Goal: Information Seeking & Learning: Learn about a topic

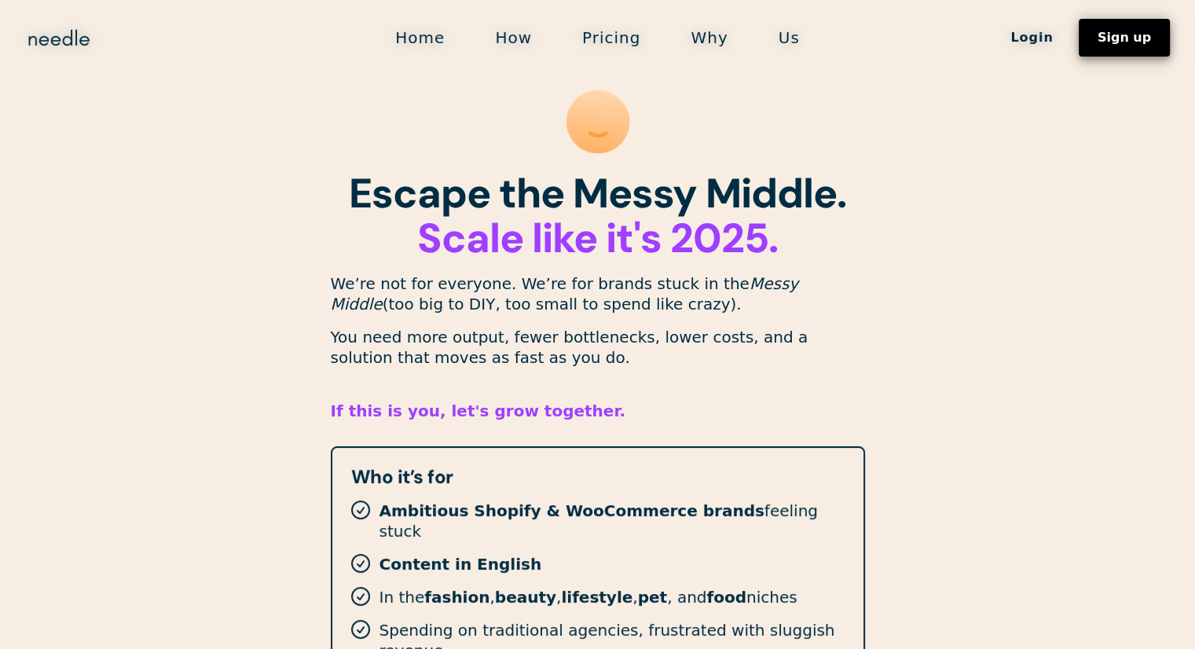
click at [1132, 47] on link "Sign up" at bounding box center [1123, 38] width 91 height 38
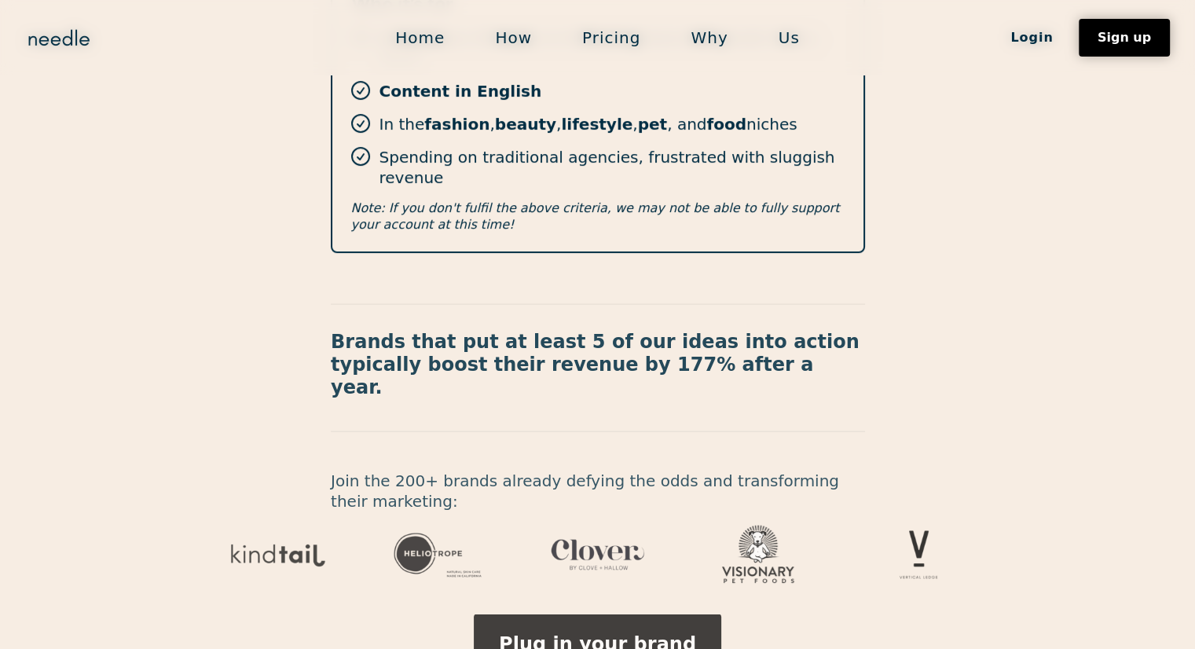
scroll to position [551, 0]
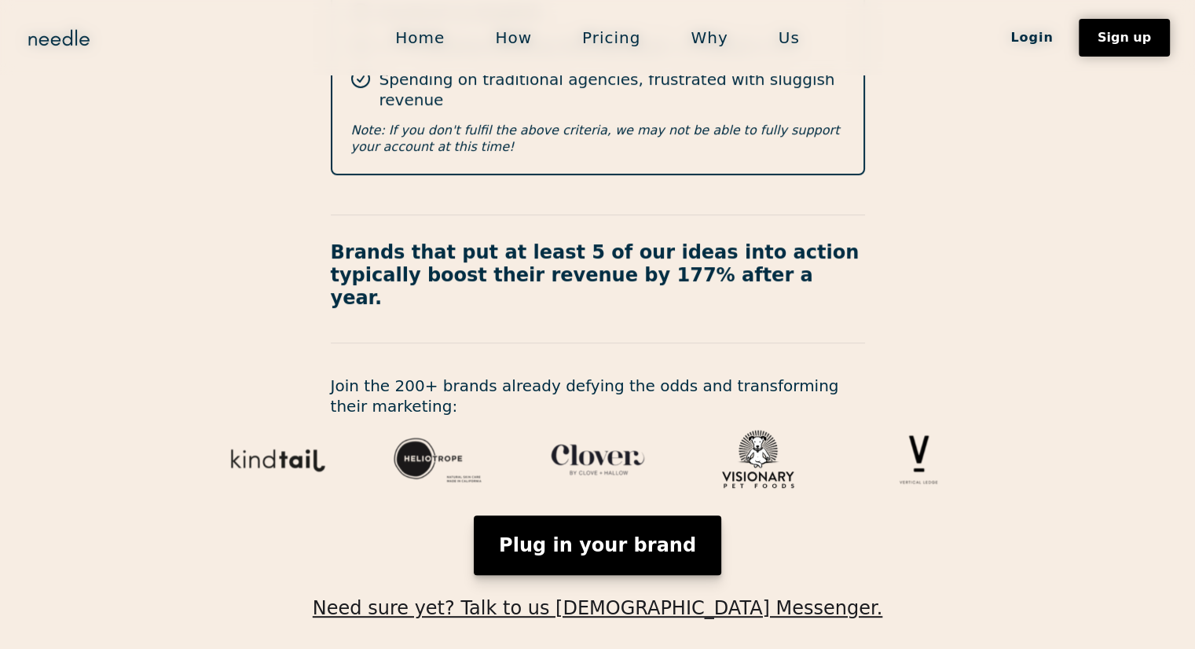
click at [630, 515] on link "Plug in your brand" at bounding box center [597, 545] width 247 height 60
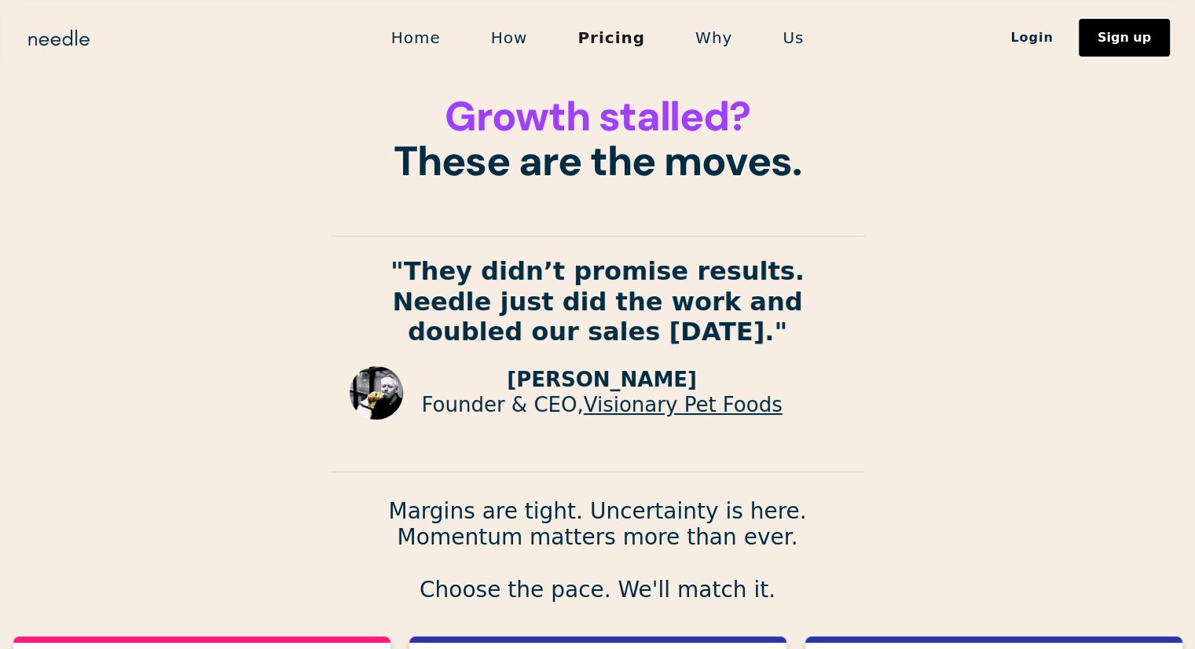
click at [434, 49] on link "Home" at bounding box center [416, 37] width 100 height 33
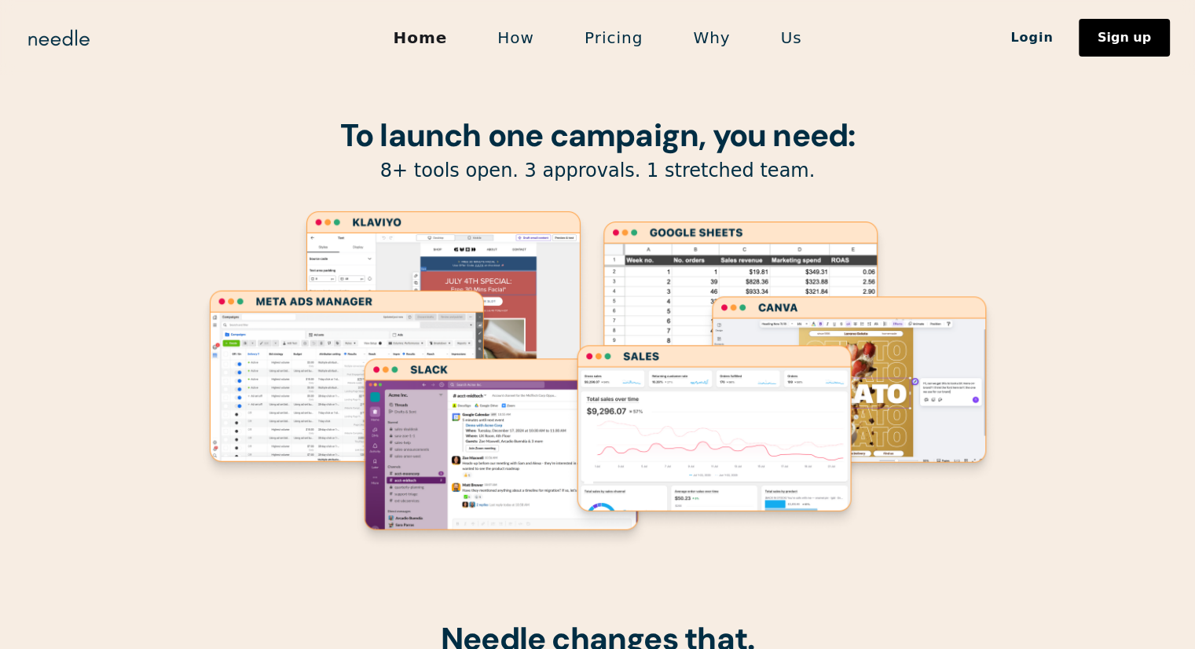
scroll to position [79, 0]
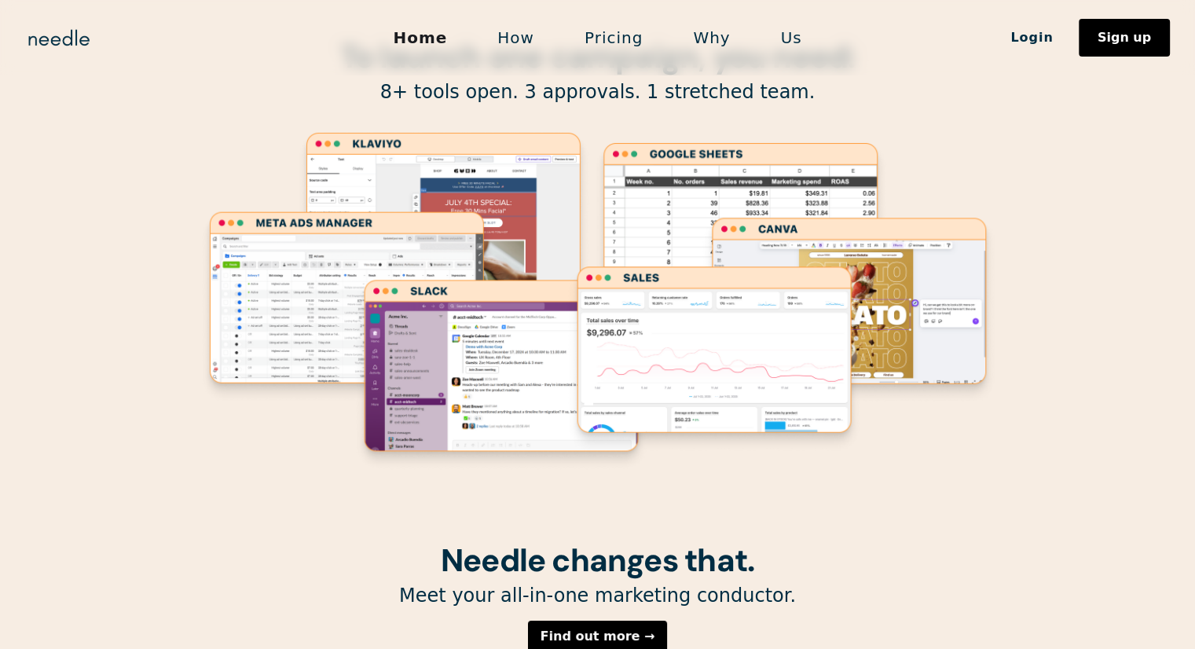
click at [641, 350] on image "Lottie animation" at bounding box center [714, 359] width 298 height 190
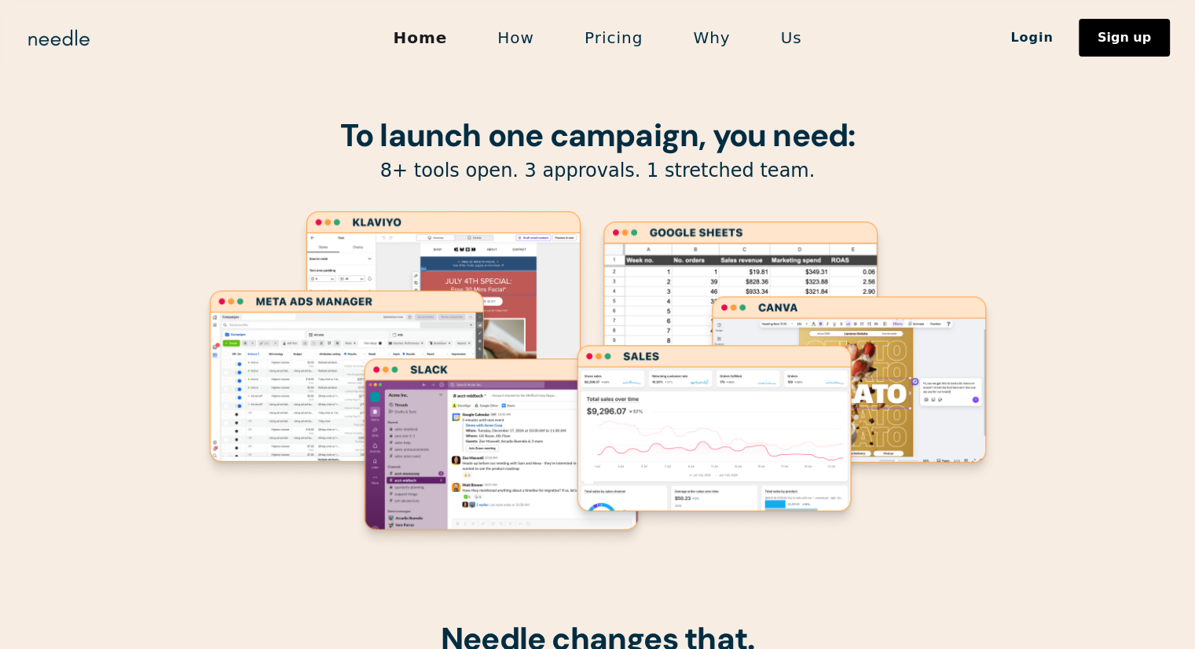
scroll to position [157, 0]
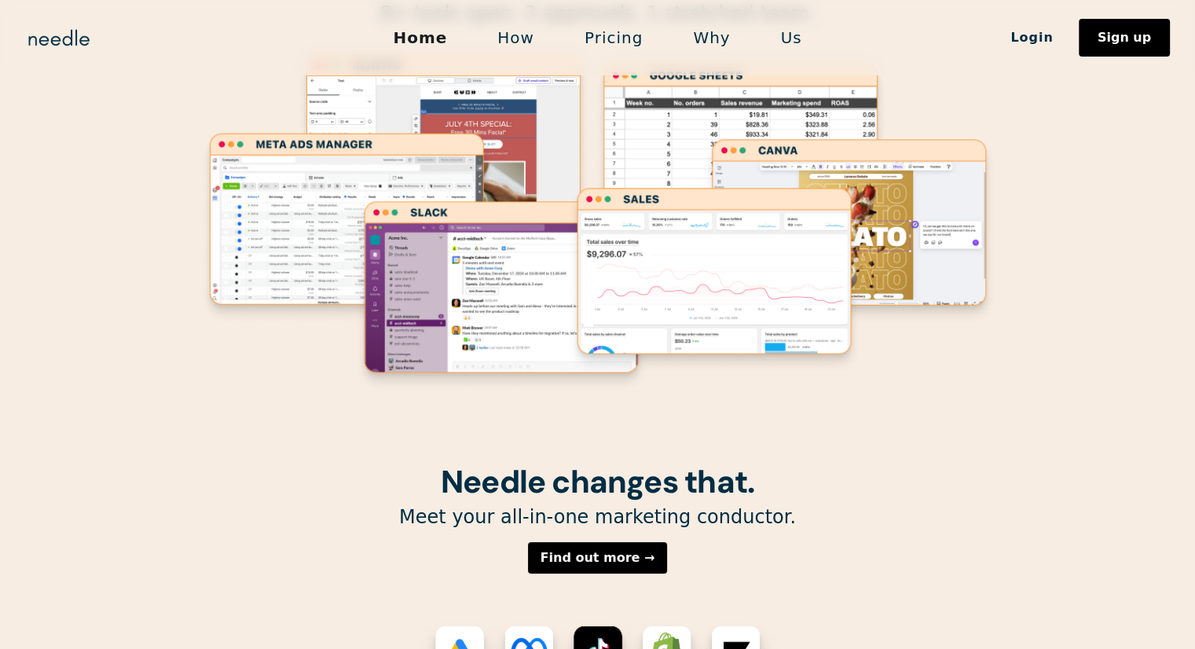
click at [760, 340] on image "Lottie animation" at bounding box center [714, 280] width 298 height 190
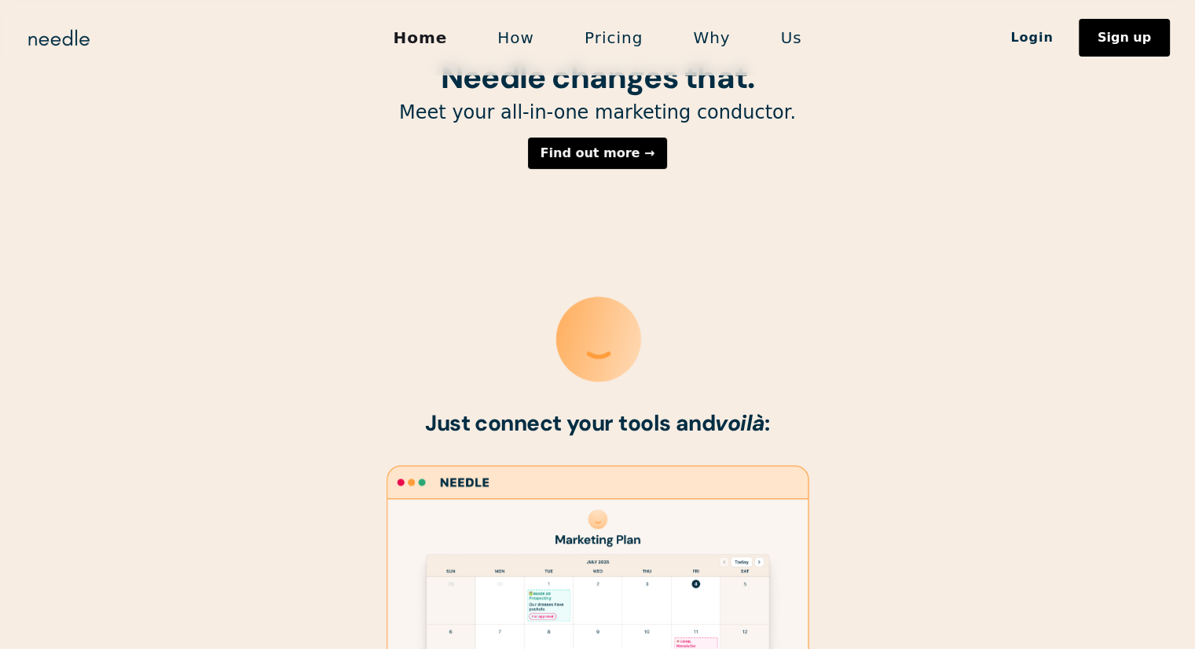
scroll to position [628, 0]
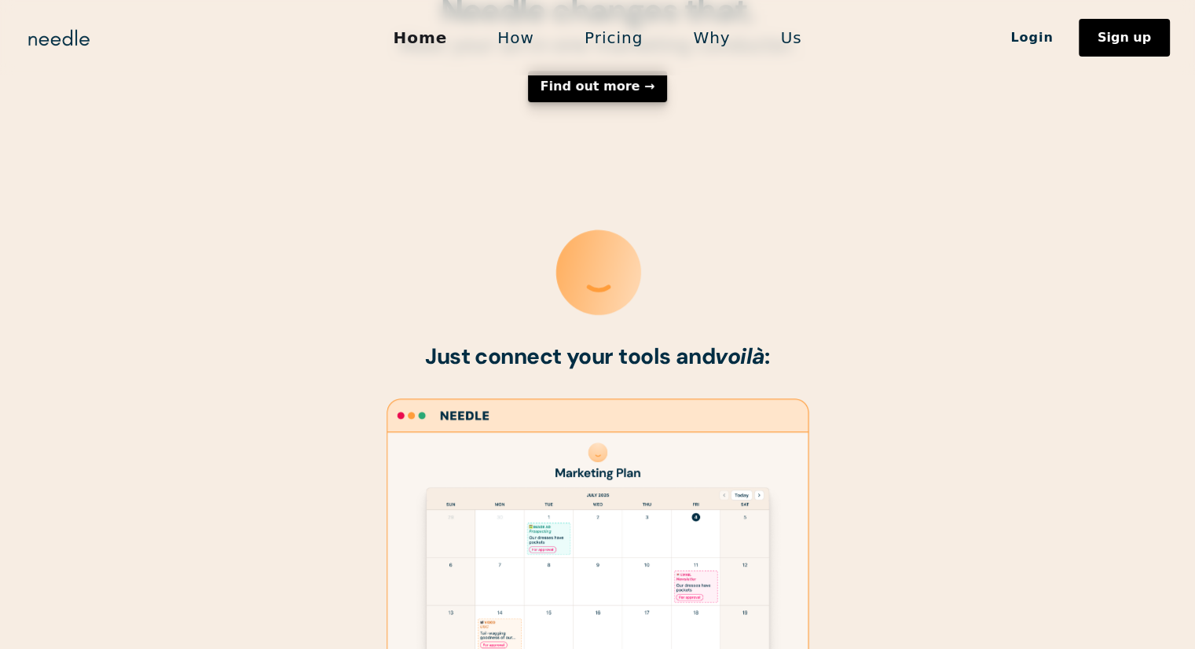
click at [600, 102] on link "Find out more →" at bounding box center [598, 86] width 140 height 31
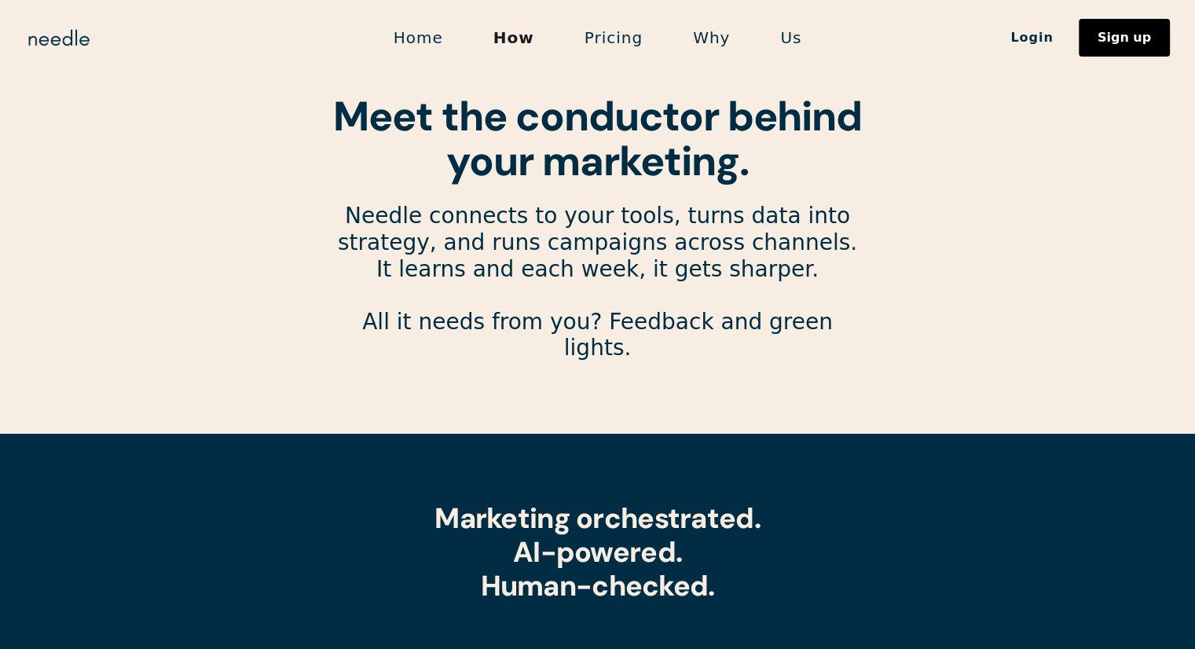
click at [446, 35] on link "Home" at bounding box center [418, 37] width 100 height 33
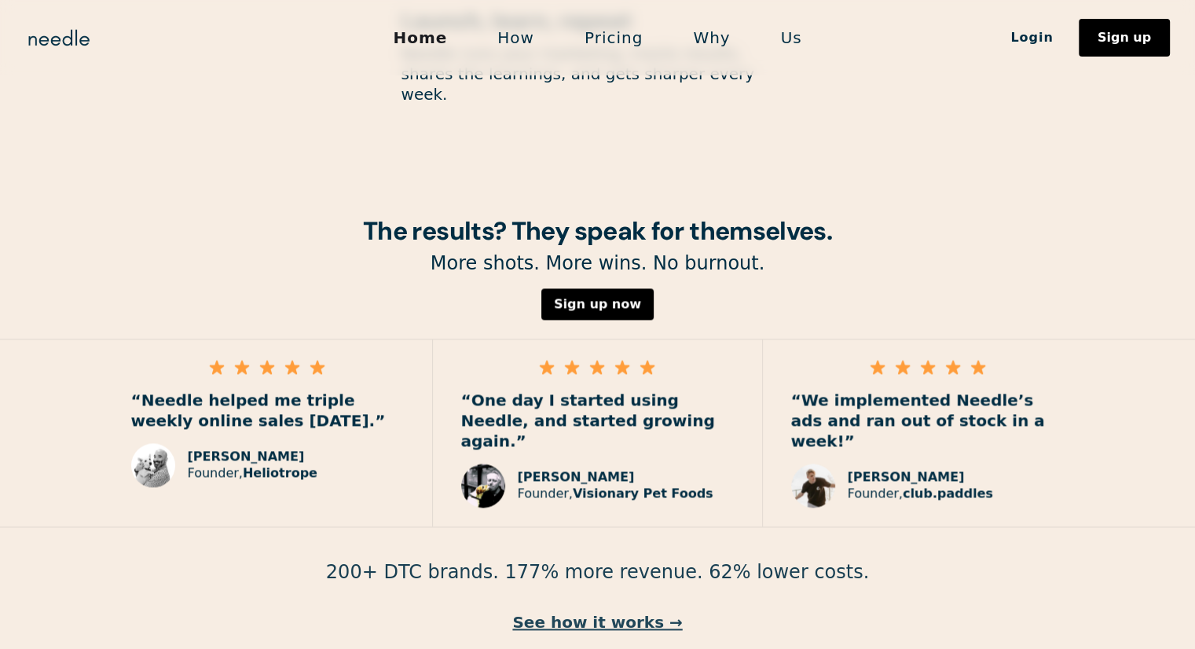
scroll to position [2234, 0]
